Goal: Check status: Check status

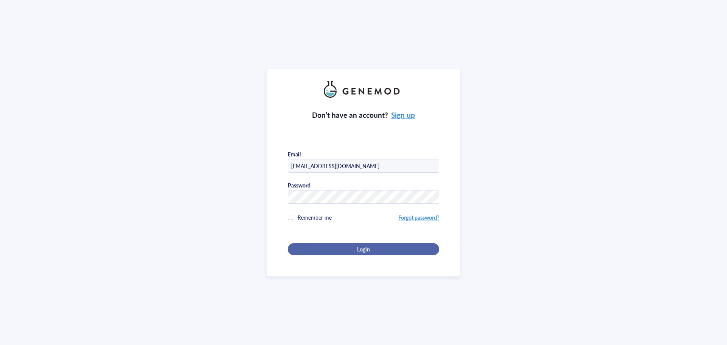
click at [386, 243] on button "Login" at bounding box center [363, 249] width 151 height 12
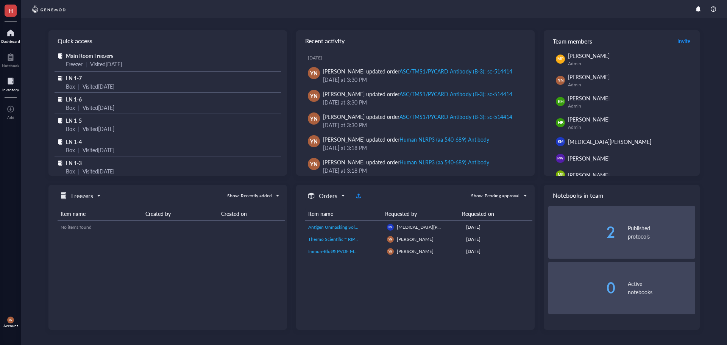
click at [12, 89] on div "Inventory" at bounding box center [10, 89] width 17 height 5
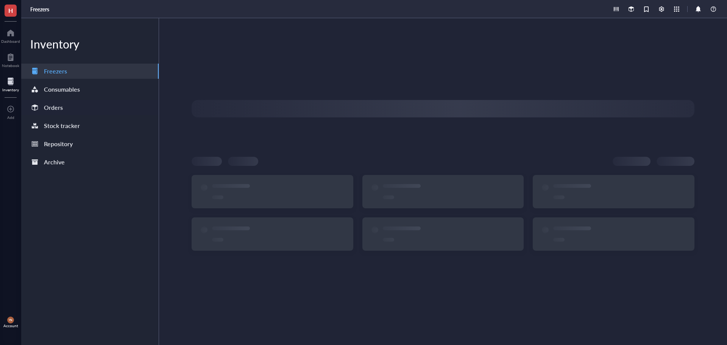
click at [50, 107] on div "Orders" at bounding box center [53, 107] width 19 height 11
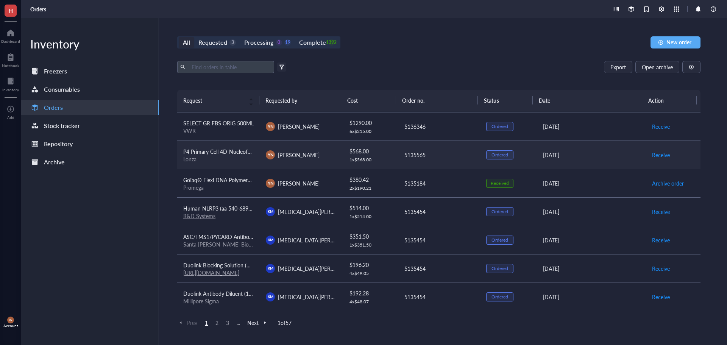
scroll to position [76, 0]
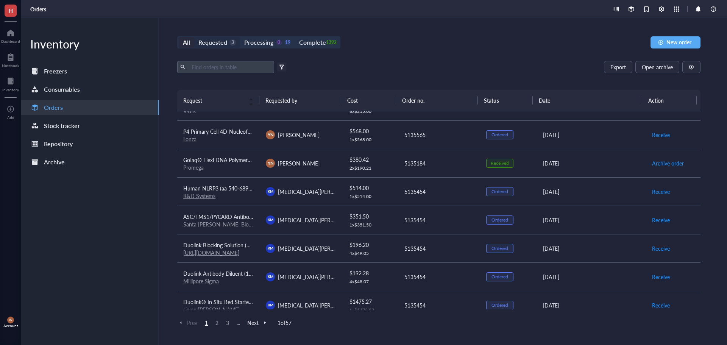
click at [220, 41] on div "Requested" at bounding box center [212, 42] width 29 height 11
click at [194, 37] on input "Requested 3" at bounding box center [194, 37] width 0 height 0
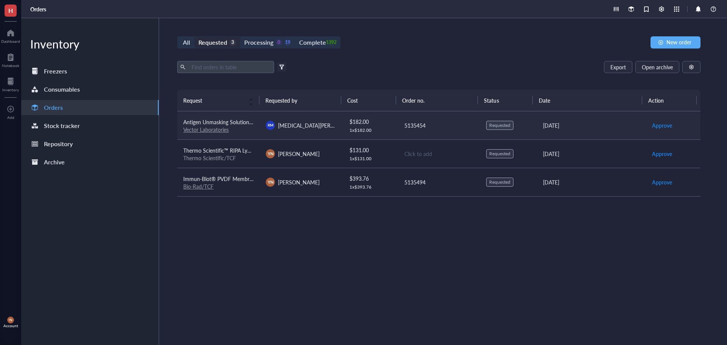
click at [243, 122] on span "Antigen Unmasking Solution, Citrate-Based (H-3300-250)" at bounding box center [250, 122] width 134 height 8
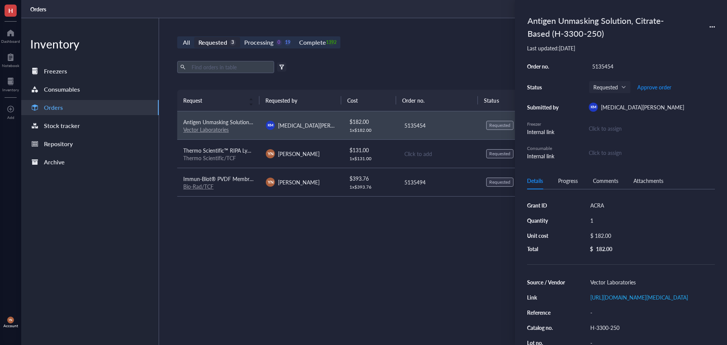
click at [610, 333] on div "H-3300-250" at bounding box center [651, 327] width 128 height 11
click at [610, 331] on input "H-3300-250" at bounding box center [605, 326] width 36 height 10
